Goal: Find contact information: Find contact information

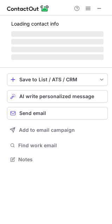
scroll to position [158, 112]
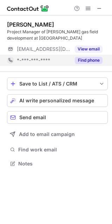
click at [94, 64] on div "Find phone" at bounding box center [86, 60] width 32 height 11
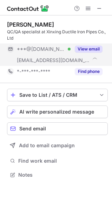
scroll to position [169, 112]
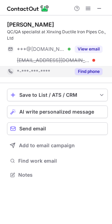
click at [83, 69] on button "Find phone" at bounding box center [89, 71] width 28 height 7
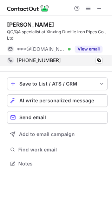
scroll to position [158, 112]
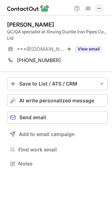
click at [98, 11] on span at bounding box center [99, 9] width 6 height 6
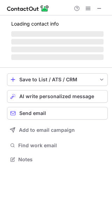
scroll to position [158, 112]
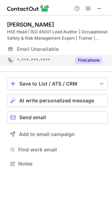
click at [90, 58] on button "Find phone" at bounding box center [89, 60] width 28 height 7
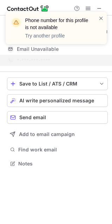
click at [99, 8] on div "Phone number for this profile is not available Try another profile" at bounding box center [56, 31] width 112 height 52
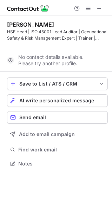
scroll to position [147, 112]
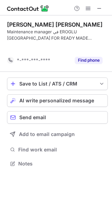
scroll to position [147, 112]
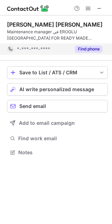
click at [82, 50] on button "Find phone" at bounding box center [89, 49] width 28 height 7
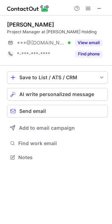
scroll to position [4, 4]
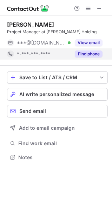
click at [76, 54] on button "Find phone" at bounding box center [89, 53] width 28 height 7
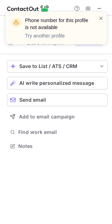
click at [102, 7] on div "Phone number for this profile is not available Try another profile" at bounding box center [56, 31] width 112 height 52
click at [97, 7] on div "Phone number for this profile is not available Try another profile" at bounding box center [56, 31] width 112 height 52
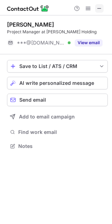
click at [99, 8] on span at bounding box center [99, 9] width 6 height 6
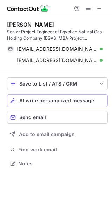
scroll to position [158, 112]
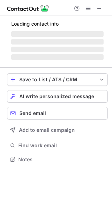
scroll to position [158, 112]
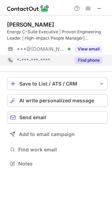
click at [86, 59] on button "Find phone" at bounding box center [89, 60] width 28 height 7
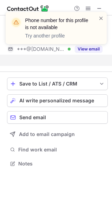
scroll to position [147, 112]
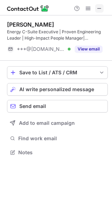
click at [99, 6] on span at bounding box center [99, 9] width 6 height 6
